Goal: Find specific page/section: Find specific page/section

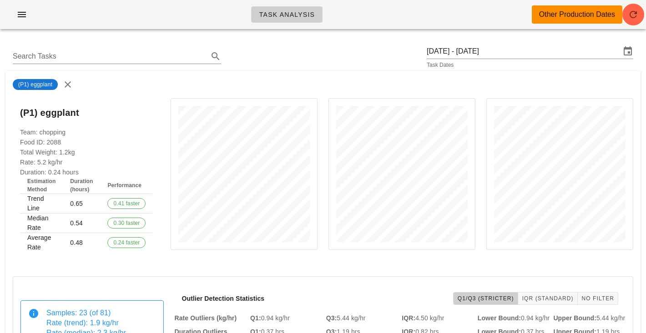
click at [260, 66] on div "Search Tasks Wednesday September 3 - Tuesday September 9 Task Dates" at bounding box center [322, 56] width 635 height 29
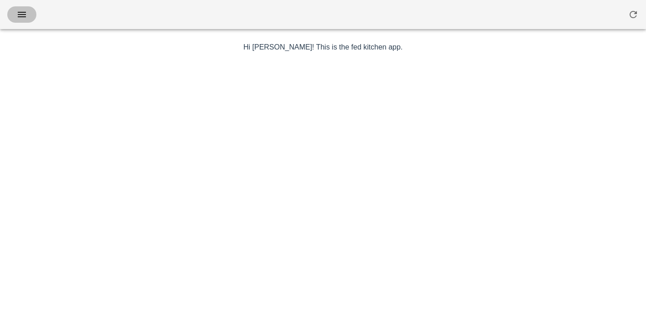
click at [24, 16] on icon "button" at bounding box center [21, 14] width 11 height 11
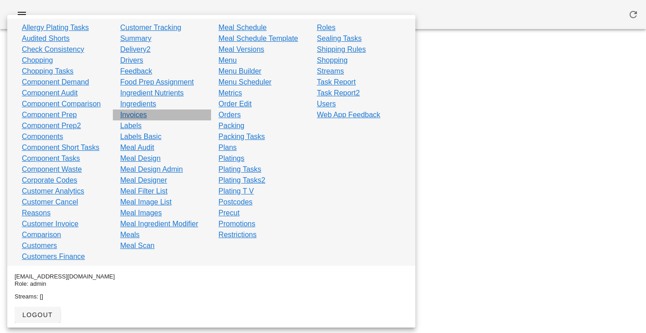
click at [136, 113] on link "Invoices" at bounding box center [133, 115] width 27 height 11
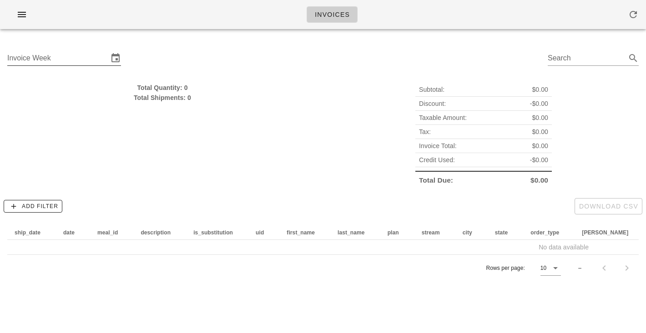
click at [94, 59] on input "Invoice Week" at bounding box center [57, 58] width 101 height 15
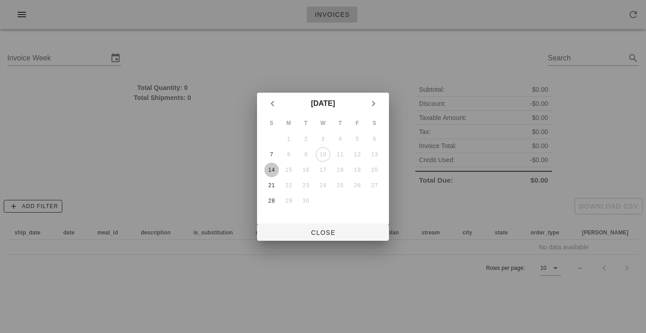
click at [275, 169] on div "14" at bounding box center [271, 170] width 15 height 6
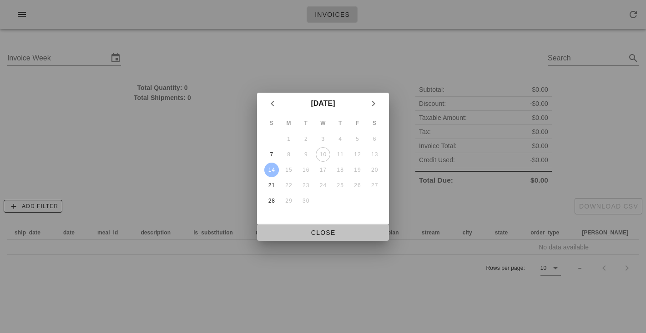
click at [313, 229] on span "Close" at bounding box center [322, 232] width 117 height 7
type input "[DATE]"
